Goal: Task Accomplishment & Management: Complete application form

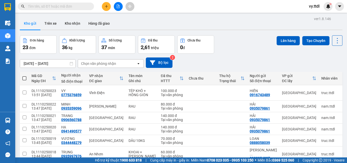
click at [108, 7] on icon "plus" at bounding box center [107, 7] width 4 height 4
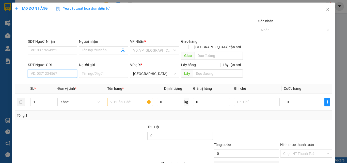
click at [58, 70] on input "SĐT Người Gửi" at bounding box center [52, 74] width 49 height 8
type input "228"
click at [59, 70] on input "228" at bounding box center [52, 74] width 49 height 8
click at [59, 80] on div "0911840228 - KHÁNH" at bounding box center [52, 78] width 42 height 6
type input "0909808432"
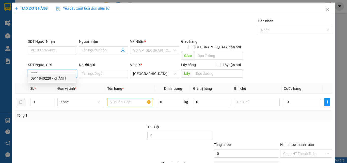
type input "KHOA"
type input "0911840228"
type input "KHÁNH"
type input "150.000"
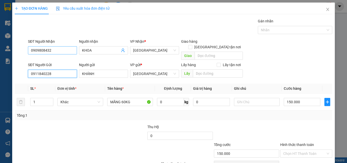
type input "0911840228"
drag, startPoint x: 70, startPoint y: 50, endPoint x: 0, endPoint y: 44, distance: 70.1
click at [0, 44] on div "TẠO ĐƠN HÀNG Yêu cầu xuất hóa đơn điện tử Transit Pickup Surcharge Ids Transit …" at bounding box center [173, 81] width 347 height 163
click at [77, 127] on div at bounding box center [47, 133] width 66 height 18
click at [77, 93] on td "Khác" at bounding box center [80, 101] width 50 height 17
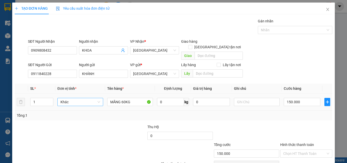
click at [78, 98] on span "Khác" at bounding box center [80, 102] width 40 height 8
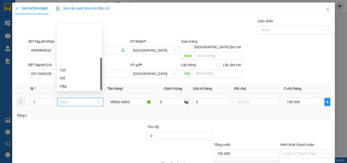
scroll to position [49, 0]
type input "T"
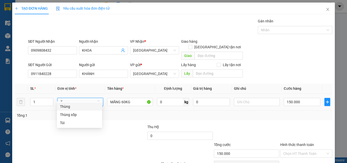
scroll to position [0, 0]
click at [83, 113] on div "Thùng xốp" at bounding box center [79, 115] width 39 height 6
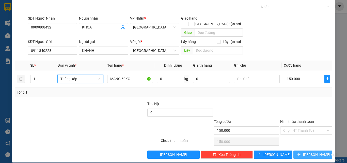
click at [307, 152] on span "[PERSON_NAME] và In" at bounding box center [321, 155] width 36 height 6
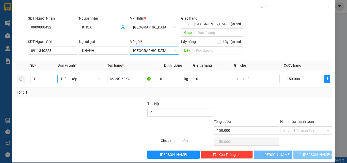
type input "0"
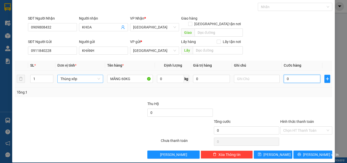
click at [306, 75] on input "0" at bounding box center [302, 79] width 37 height 8
type input "1"
type input "16"
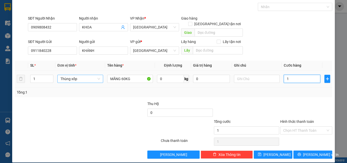
type input "16"
type input "160"
type input "16"
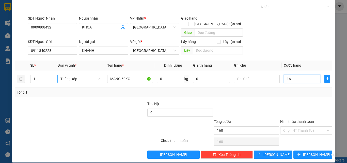
type input "16"
type input "1"
type input "15"
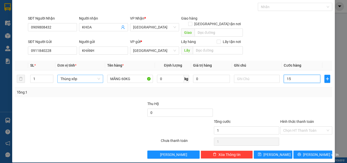
type input "150"
type input "150.000"
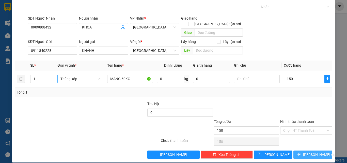
type input "150.000"
click at [311, 152] on span "[PERSON_NAME] và In" at bounding box center [321, 155] width 36 height 6
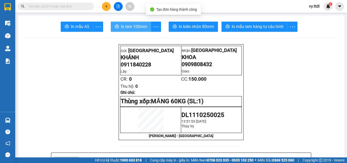
click at [136, 24] on span "In tem 100mm" at bounding box center [134, 26] width 26 height 6
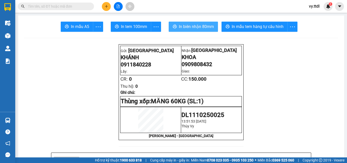
click at [202, 27] on span "In biên nhận 80mm" at bounding box center [196, 26] width 35 height 6
drag, startPoint x: 294, startPoint y: 87, endPoint x: 226, endPoint y: 55, distance: 75.4
